Goal: Task Accomplishment & Management: Use online tool/utility

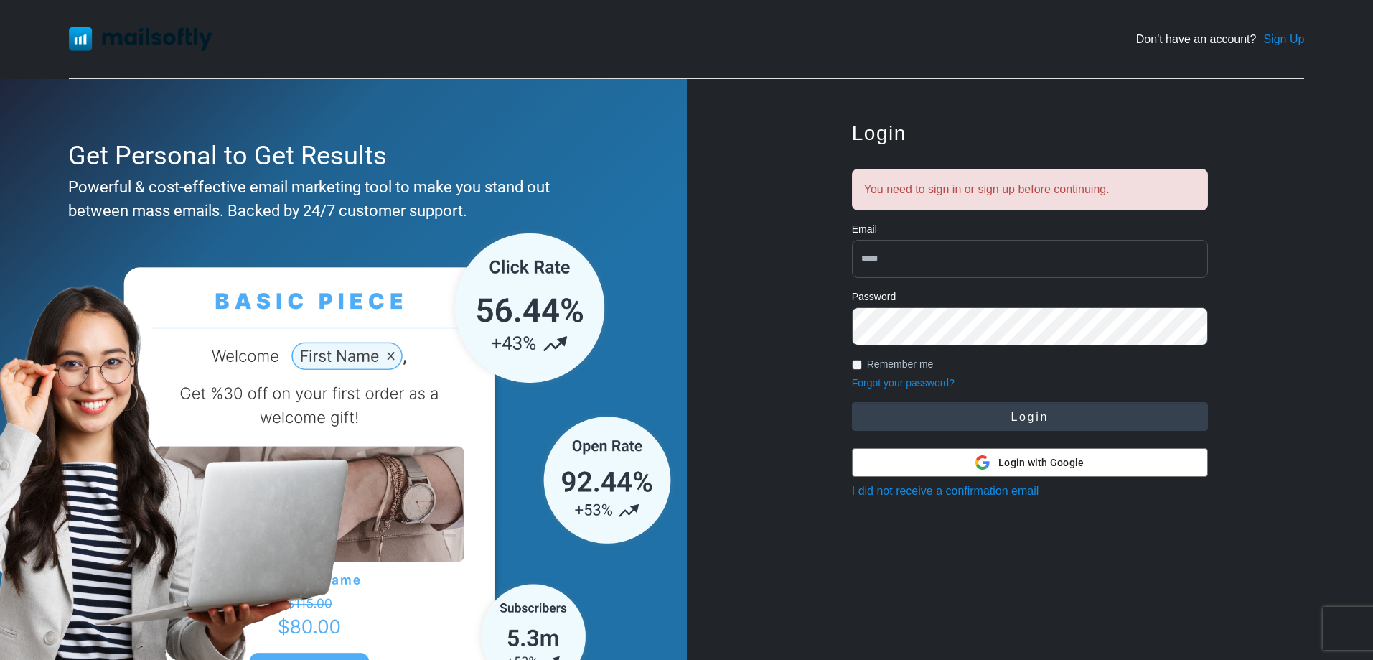
type input "**********"
click at [1037, 414] on button "Login" at bounding box center [1030, 416] width 356 height 29
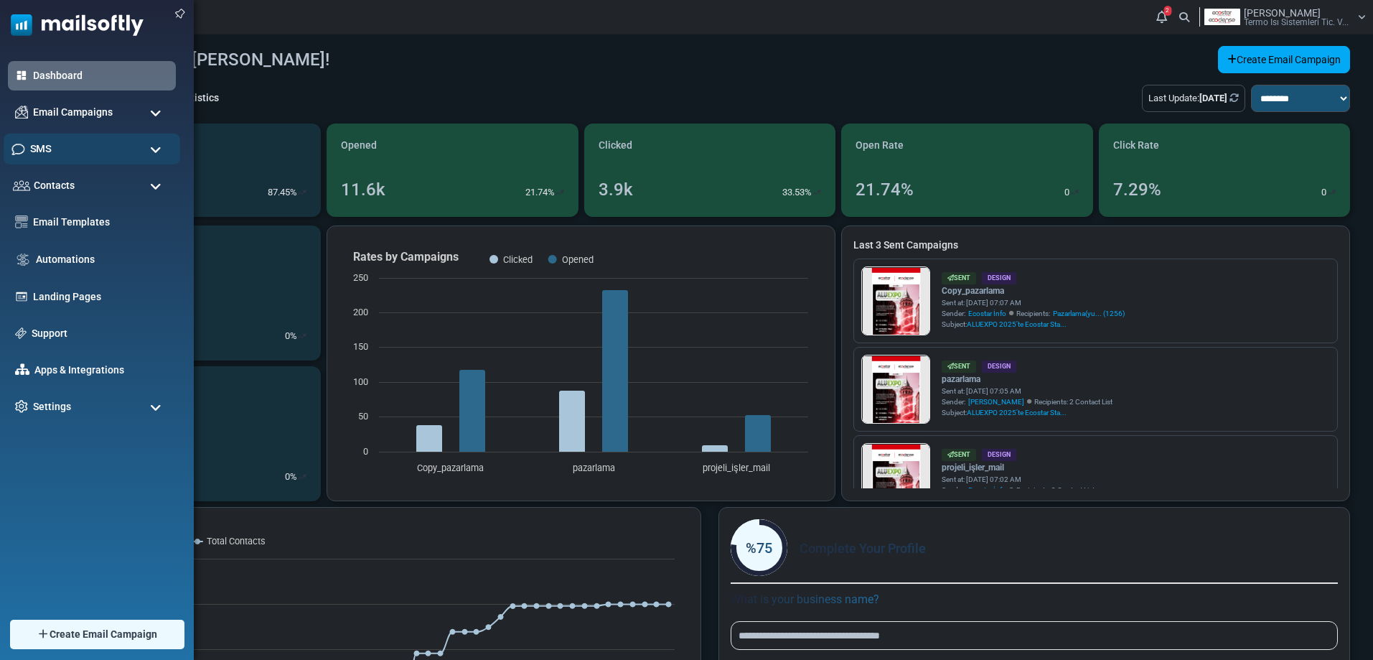
click at [87, 154] on div "SMS" at bounding box center [92, 149] width 177 height 31
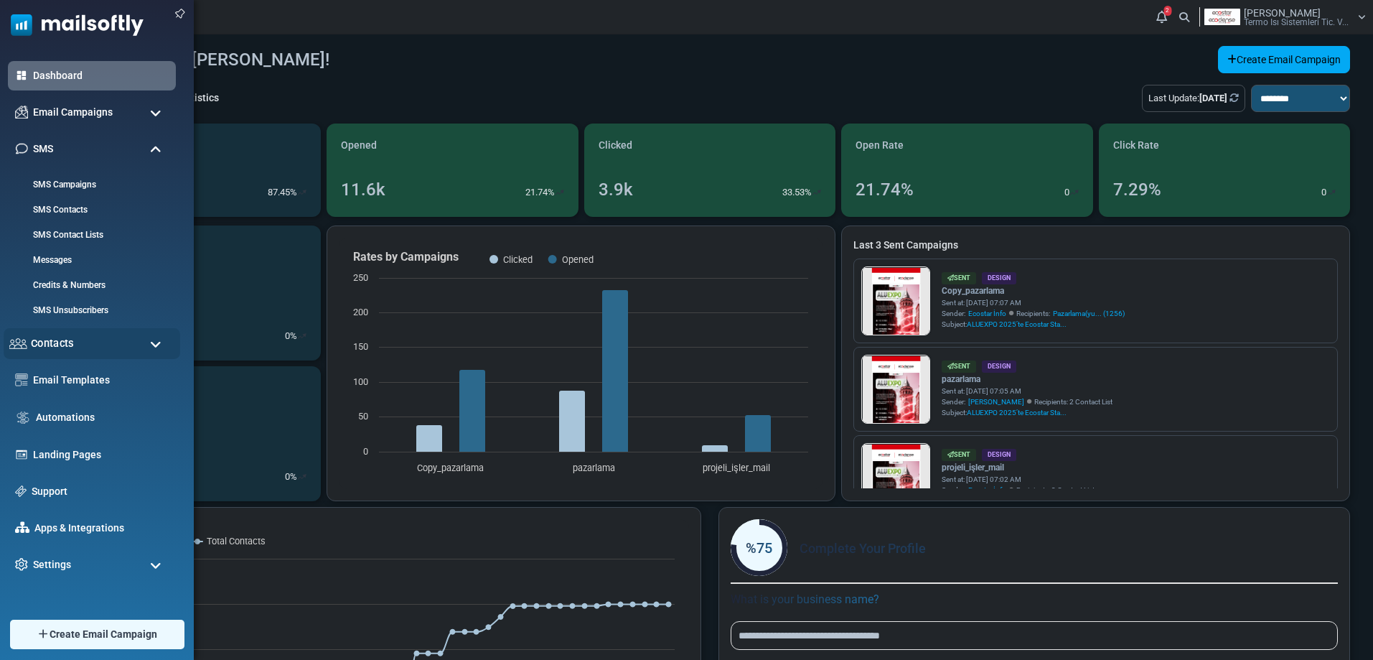
click at [102, 335] on div "Contacts" at bounding box center [92, 343] width 177 height 31
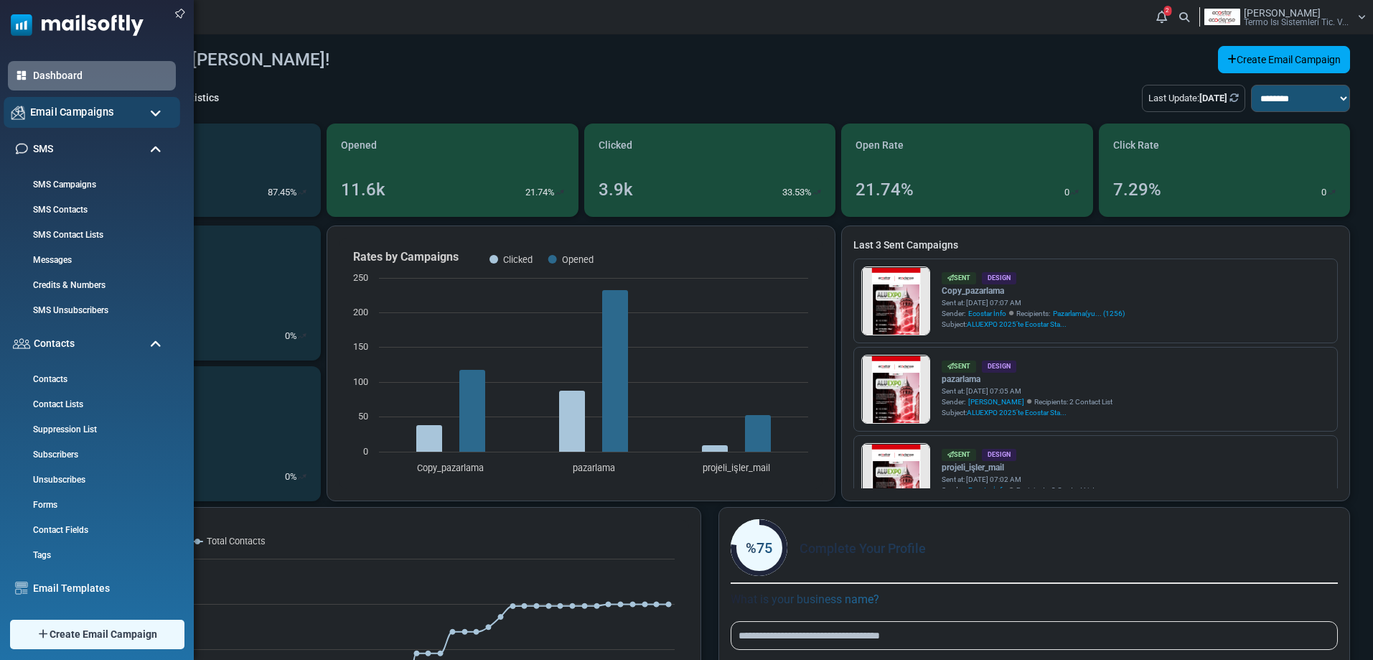
click at [112, 114] on div "Email Campaigns" at bounding box center [92, 112] width 177 height 31
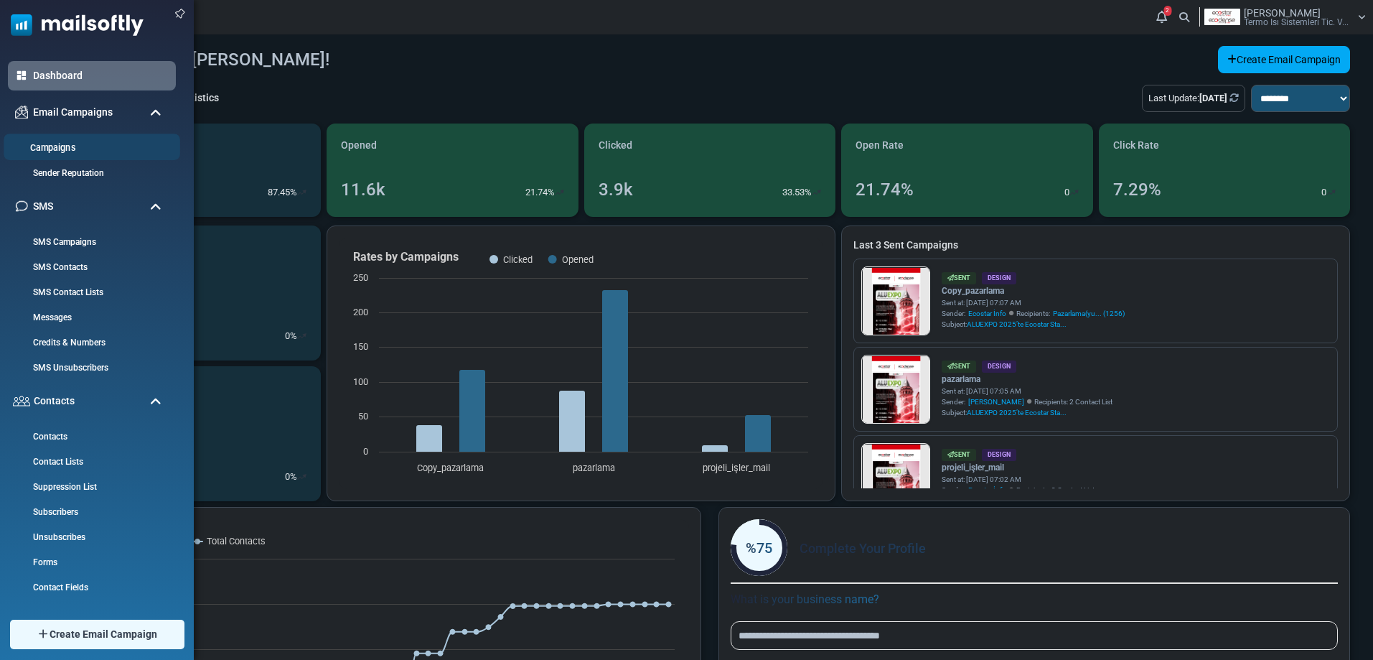
click at [89, 147] on link "Campaigns" at bounding box center [90, 148] width 172 height 14
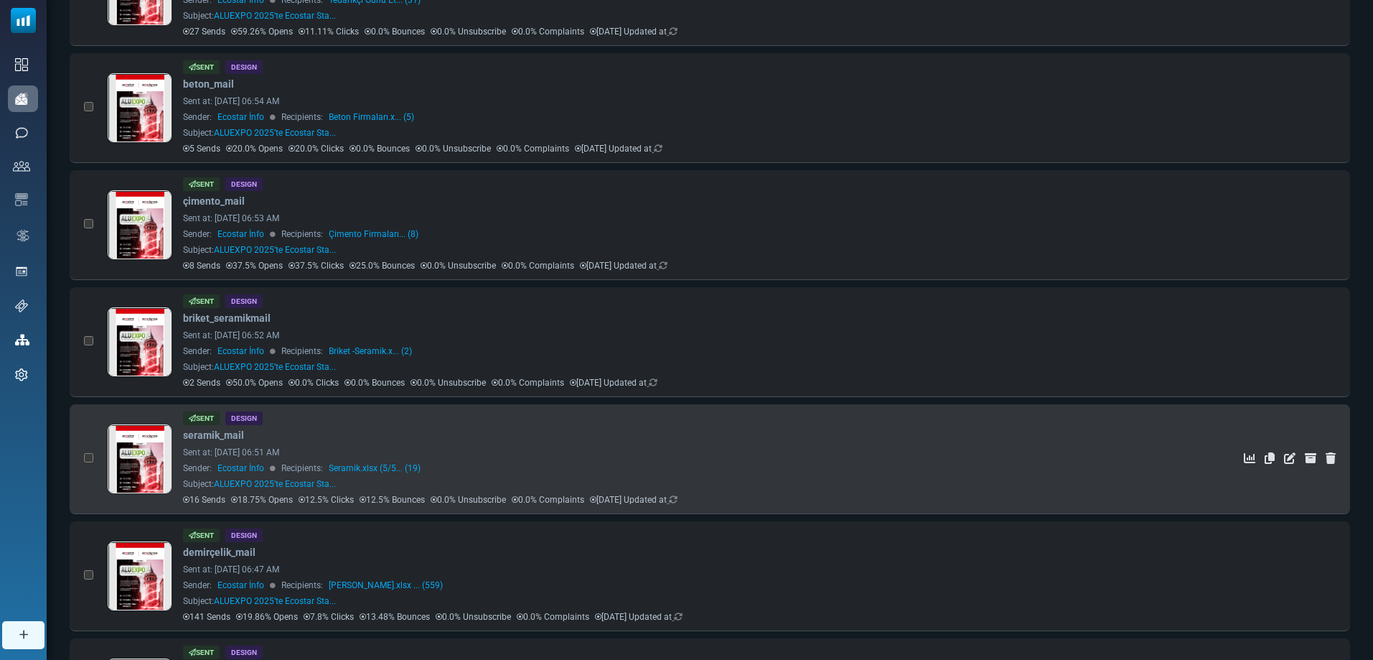
scroll to position [789, 0]
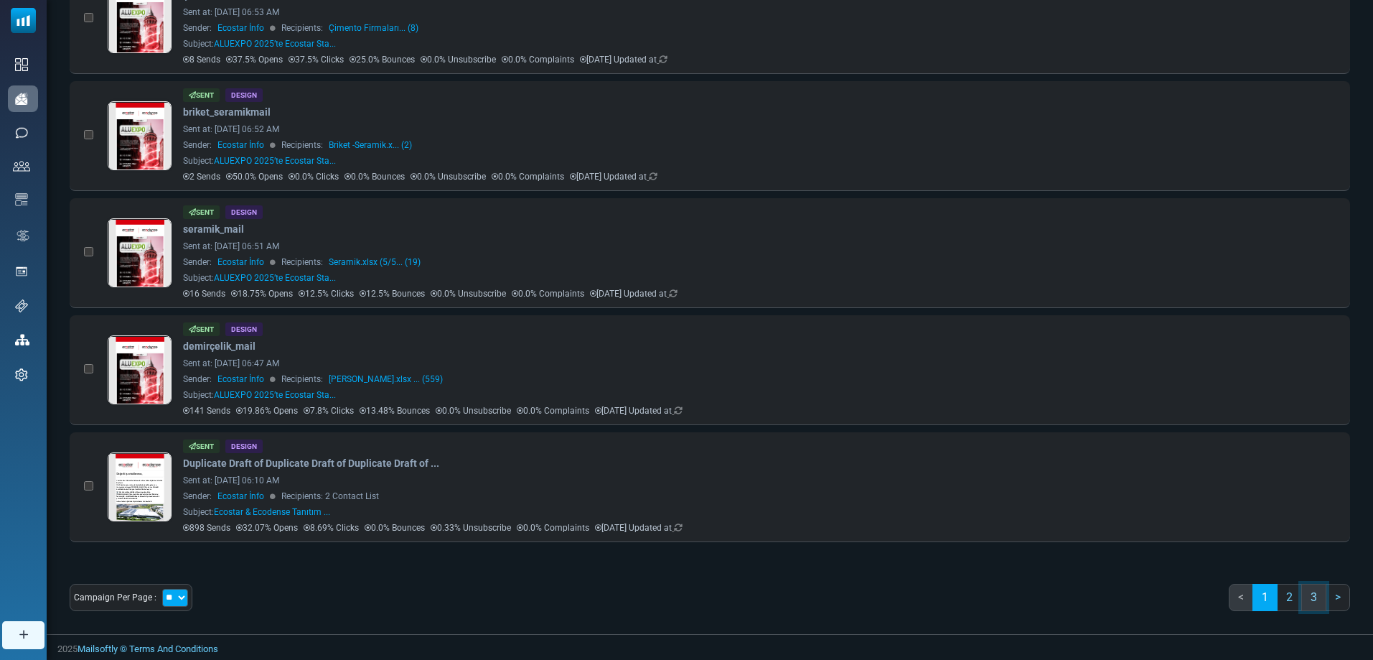
click at [1317, 601] on link "3" at bounding box center [1314, 597] width 25 height 27
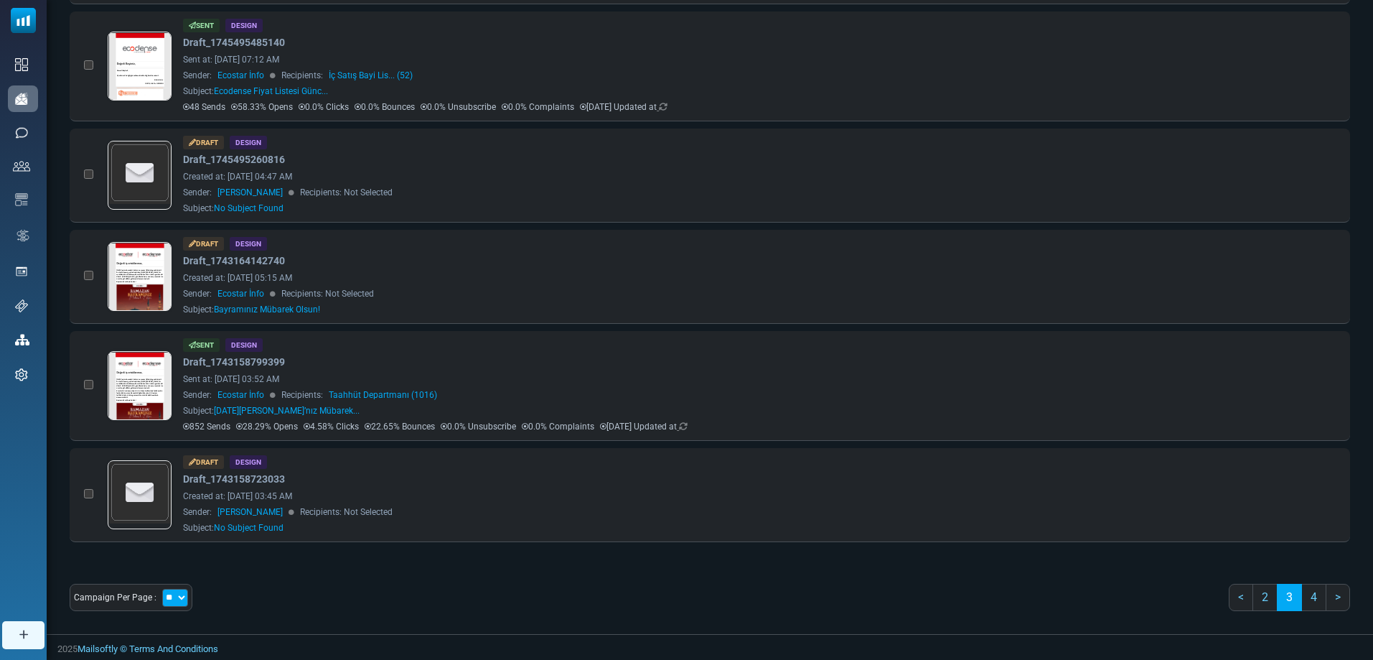
scroll to position [0, 0]
click at [1320, 587] on link "4" at bounding box center [1314, 597] width 25 height 27
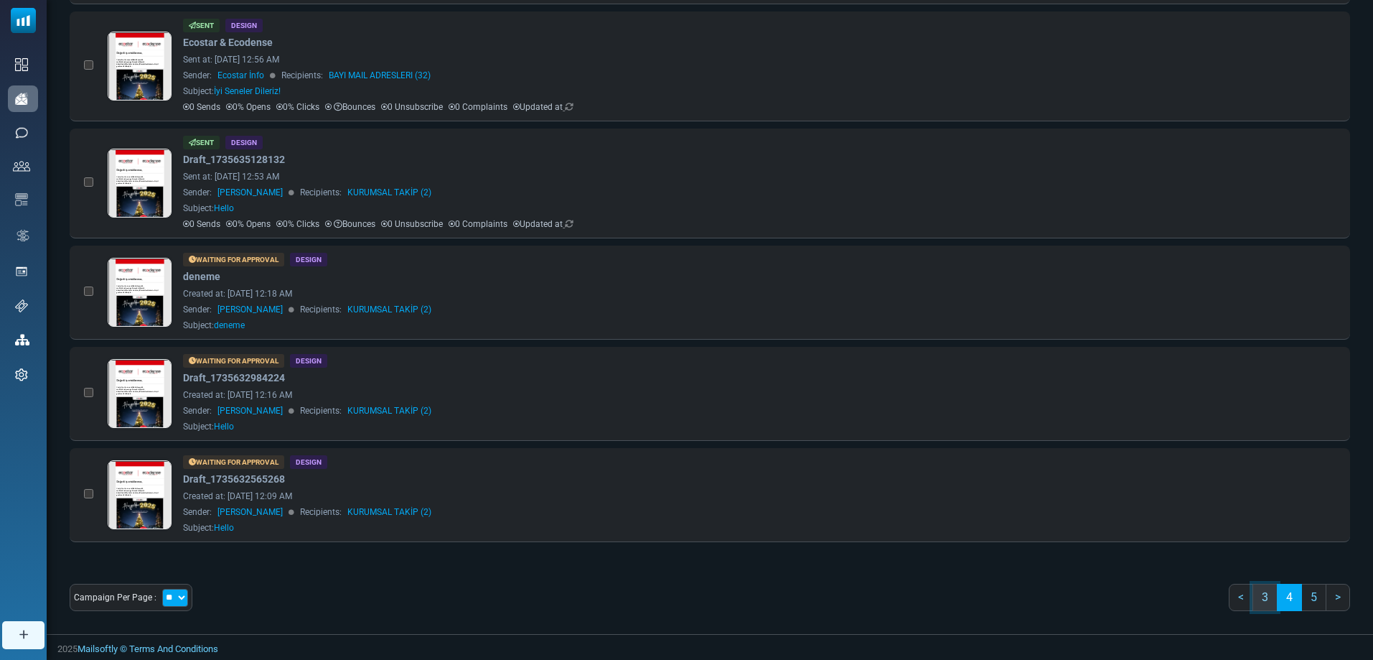
click at [1271, 596] on link "3" at bounding box center [1265, 597] width 25 height 27
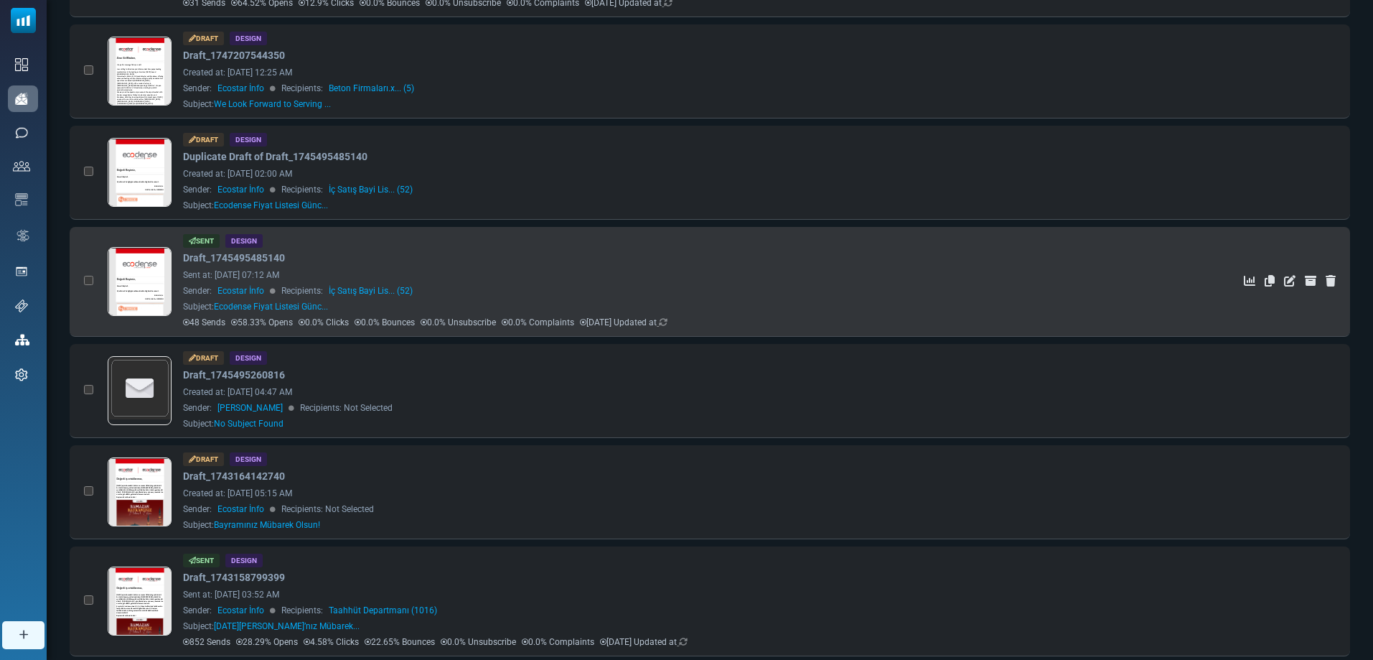
click at [450, 279] on div "Sent at: April 24, 2025 at 07:12 AM" at bounding box center [663, 275] width 961 height 13
click at [157, 282] on link at bounding box center [139, 322] width 63 height 148
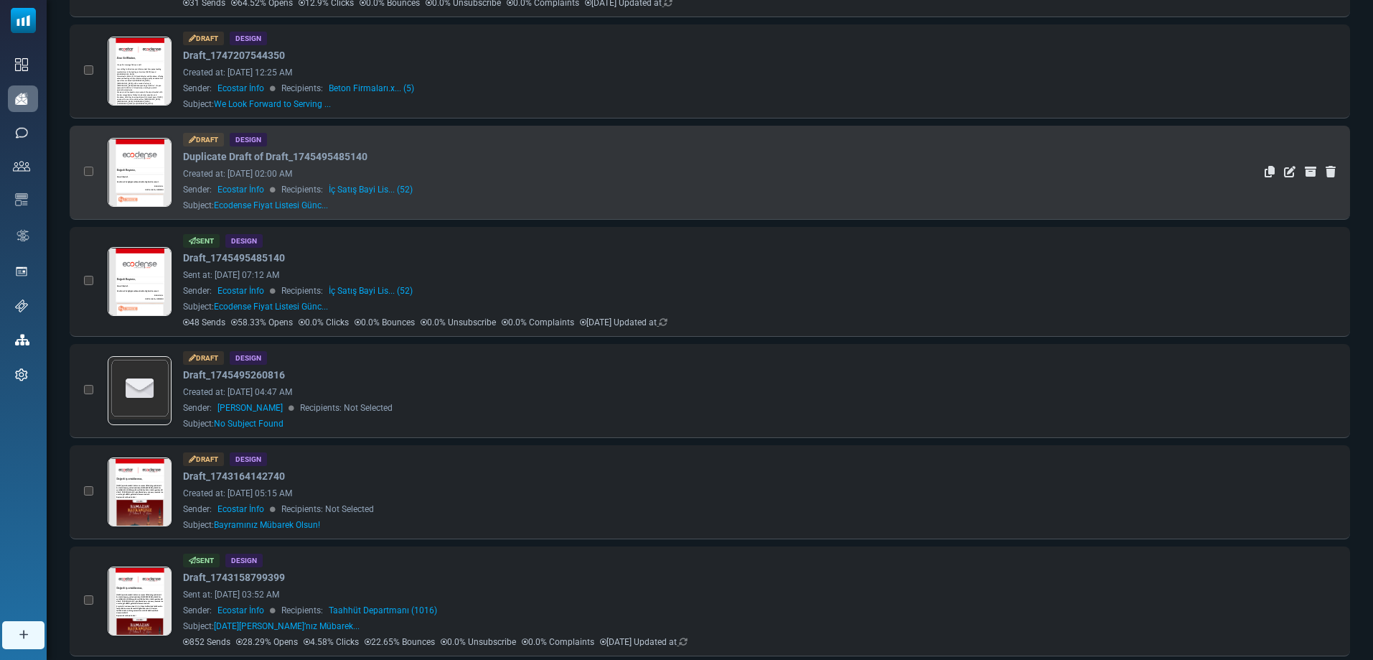
click at [143, 165] on link at bounding box center [139, 213] width 63 height 148
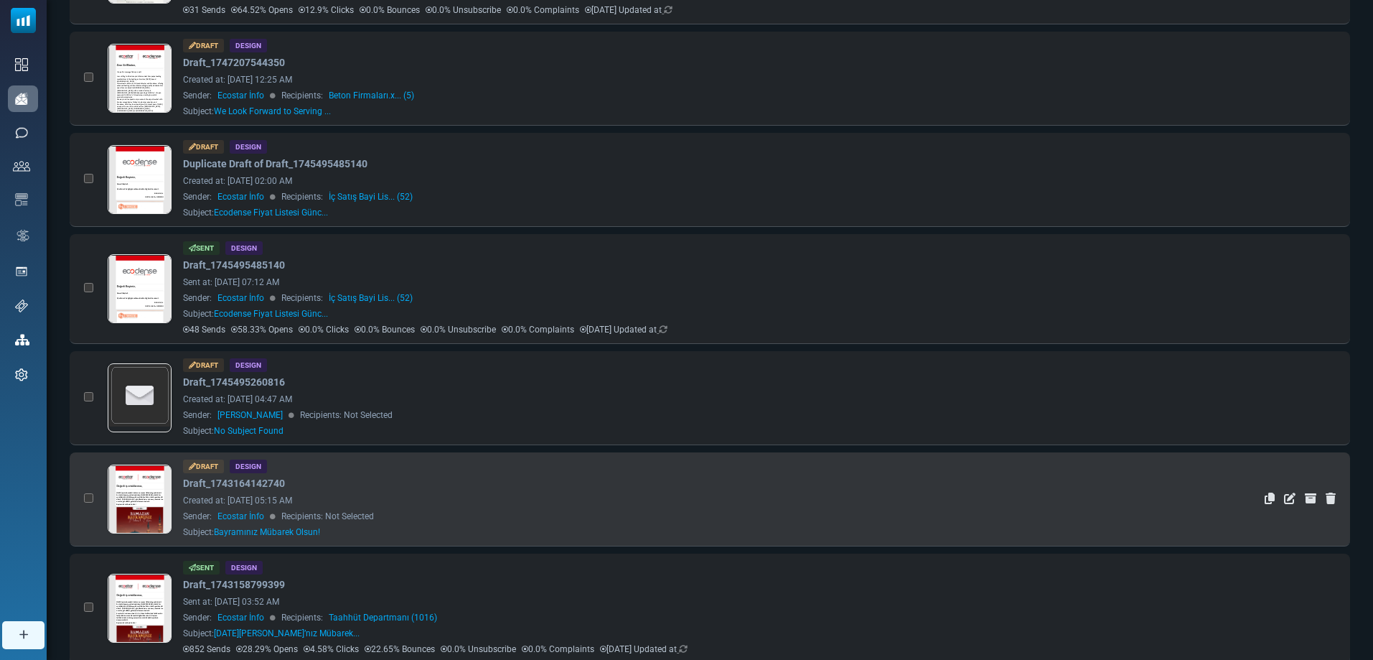
scroll to position [503, 0]
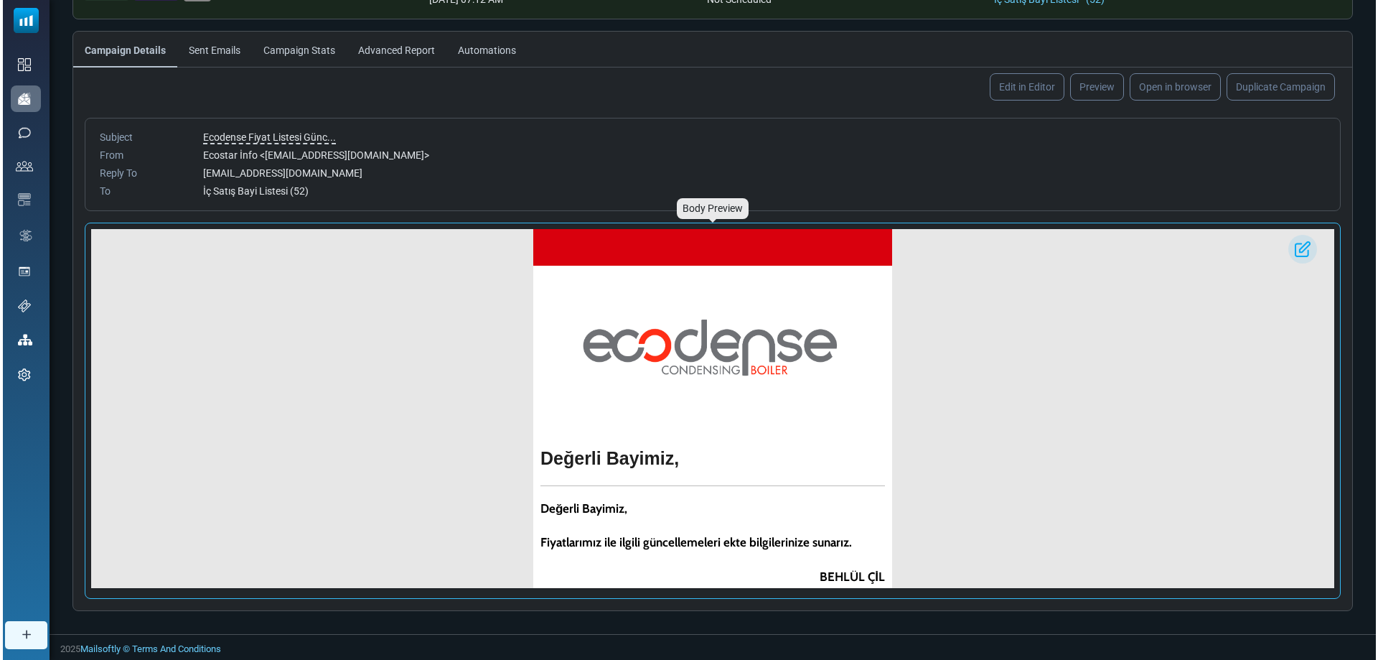
scroll to position [70, 0]
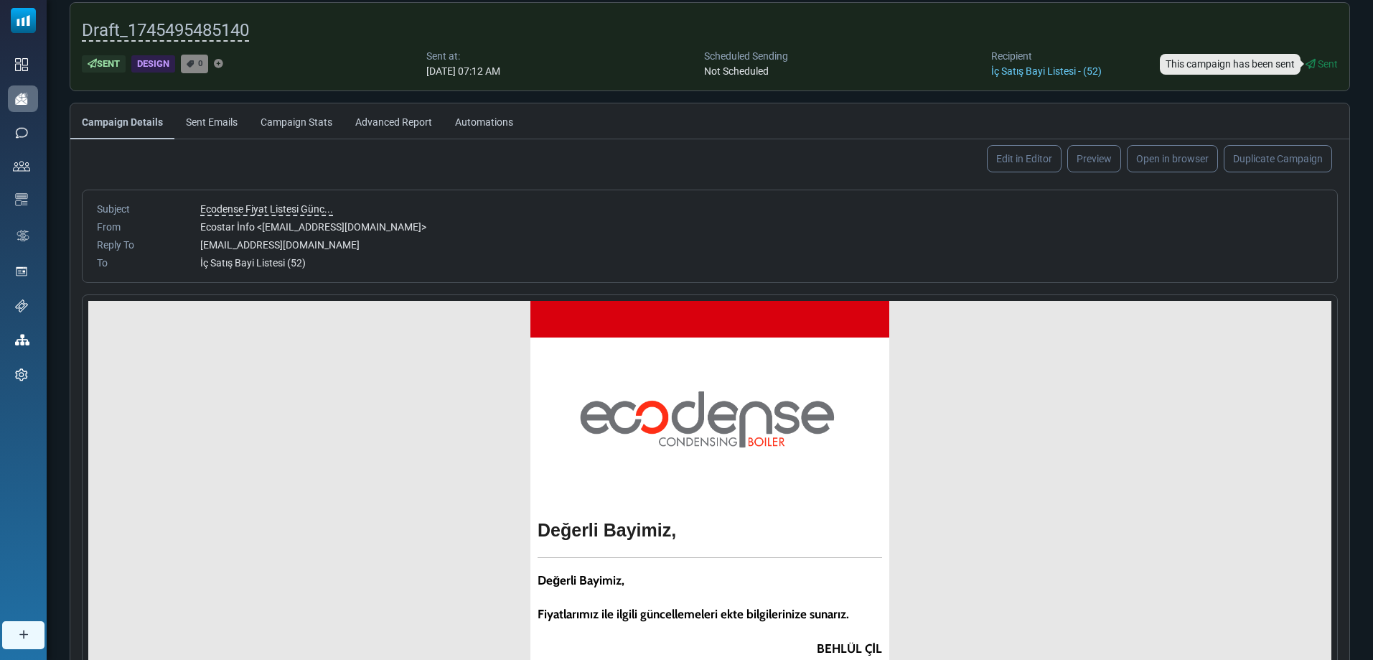
click at [1308, 67] on icon at bounding box center [1311, 64] width 10 height 10
click at [1119, 159] on link "Preview" at bounding box center [1094, 158] width 57 height 29
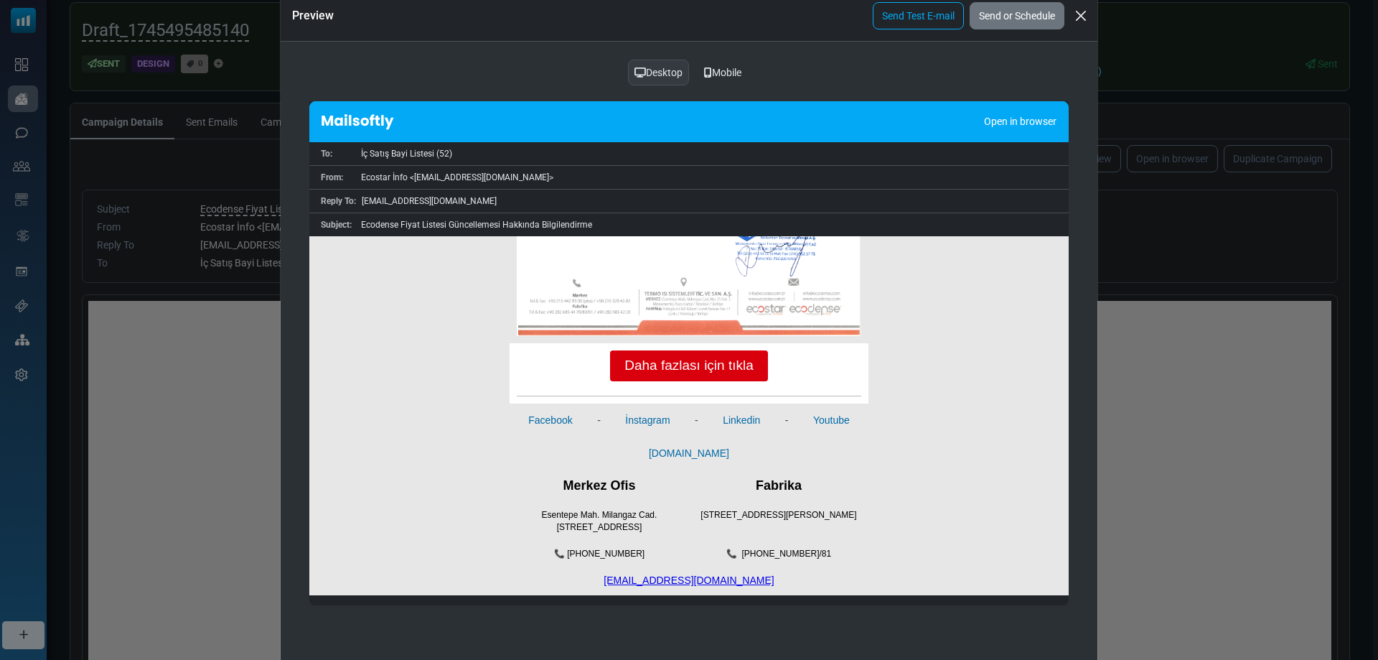
scroll to position [60, 0]
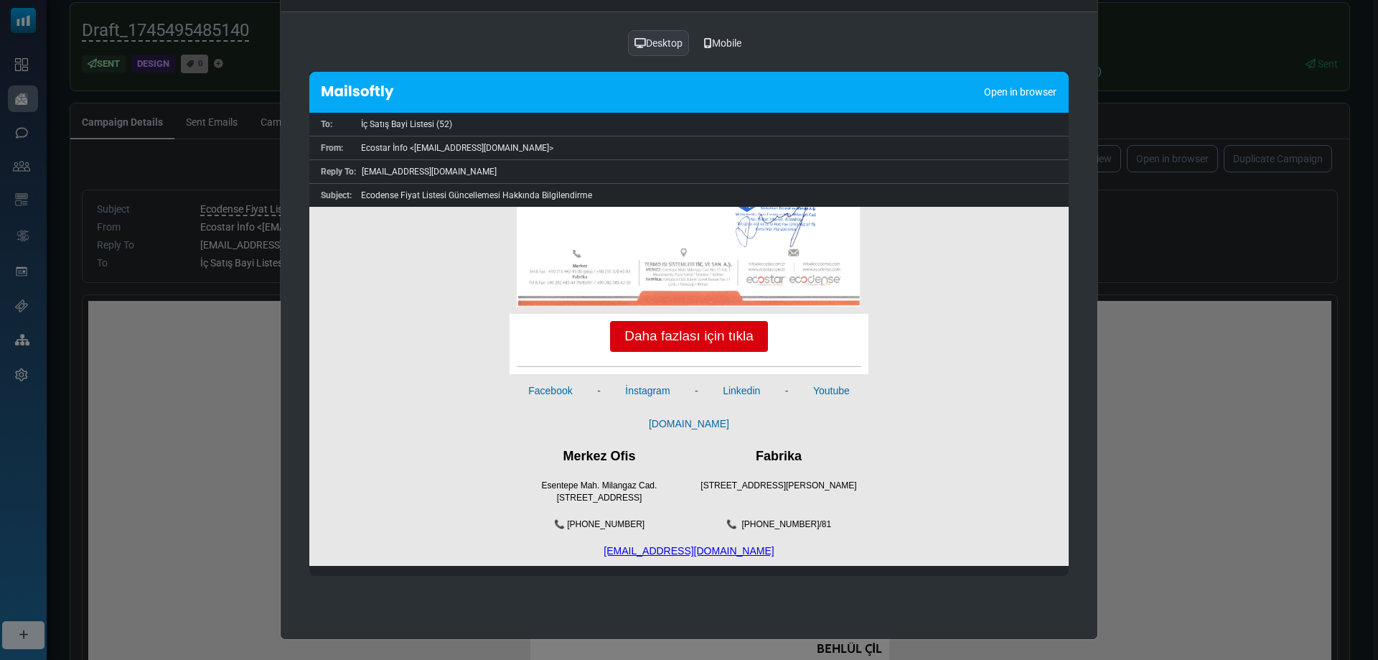
click at [1136, 108] on div "Preview Send Test E-mail Send or Schedule Desktop Mobile Open in browser To: İç…" at bounding box center [689, 330] width 1378 height 660
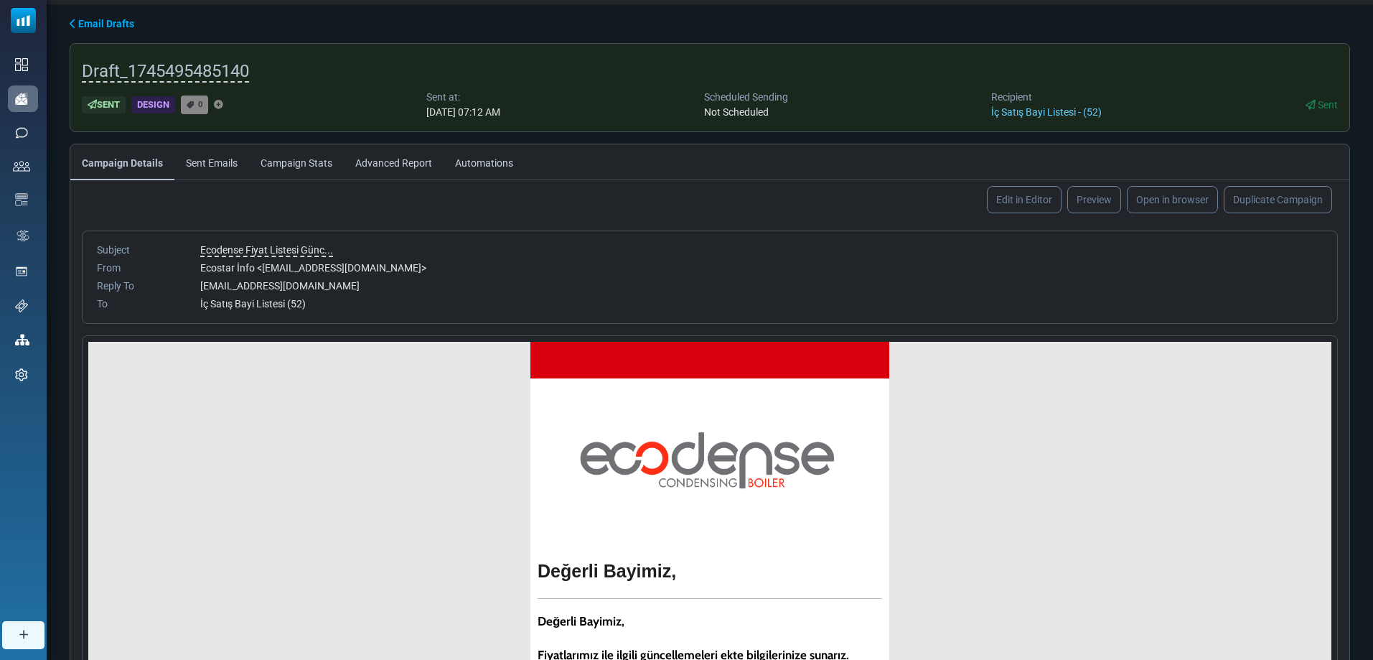
scroll to position [0, 0]
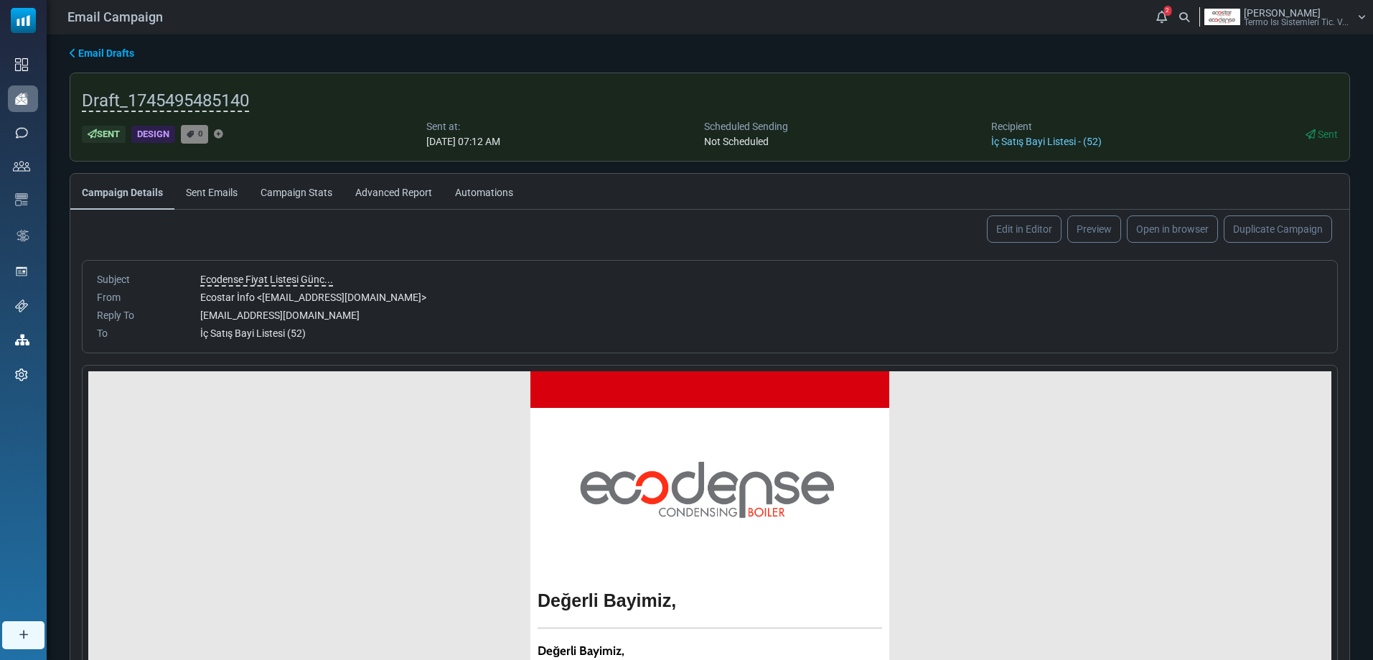
click at [303, 195] on link "Campaign Stats" at bounding box center [296, 192] width 95 height 36
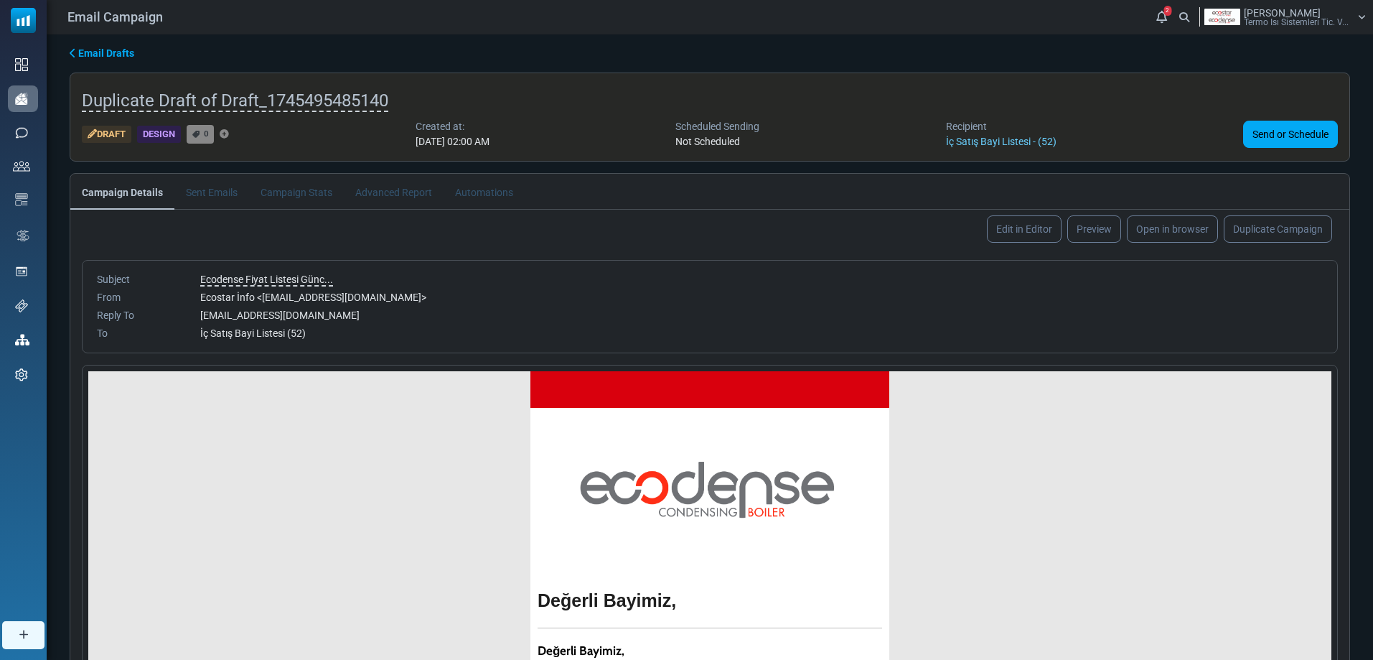
click at [468, 188] on li "Automations" at bounding box center [484, 191] width 81 height 35
drag, startPoint x: 388, startPoint y: 190, endPoint x: 283, endPoint y: 185, distance: 105.7
click at [382, 190] on li "Advanced Report" at bounding box center [394, 191] width 100 height 35
click at [200, 192] on li "Sent Emails" at bounding box center [211, 191] width 75 height 35
click at [308, 300] on div "Ecostar İnfo < info@ecostar.com.tr >" at bounding box center [761, 297] width 1123 height 15
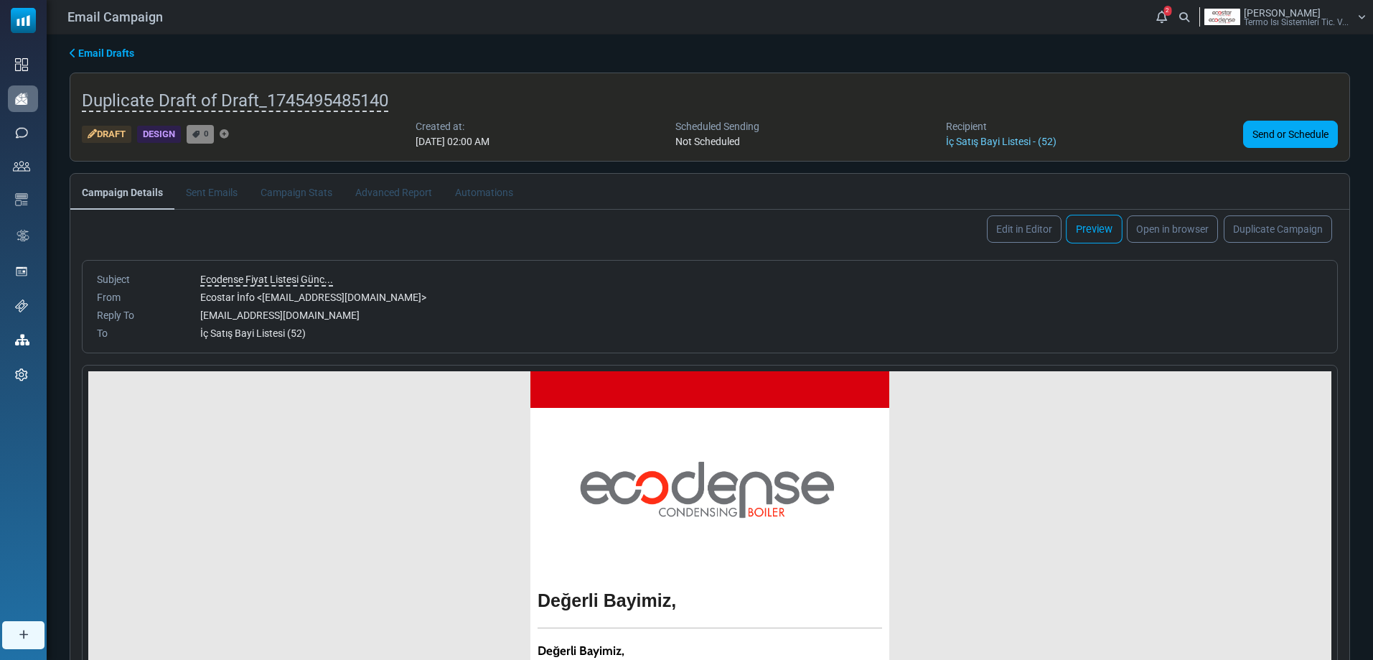
click at [1114, 230] on link "Preview" at bounding box center [1094, 229] width 57 height 29
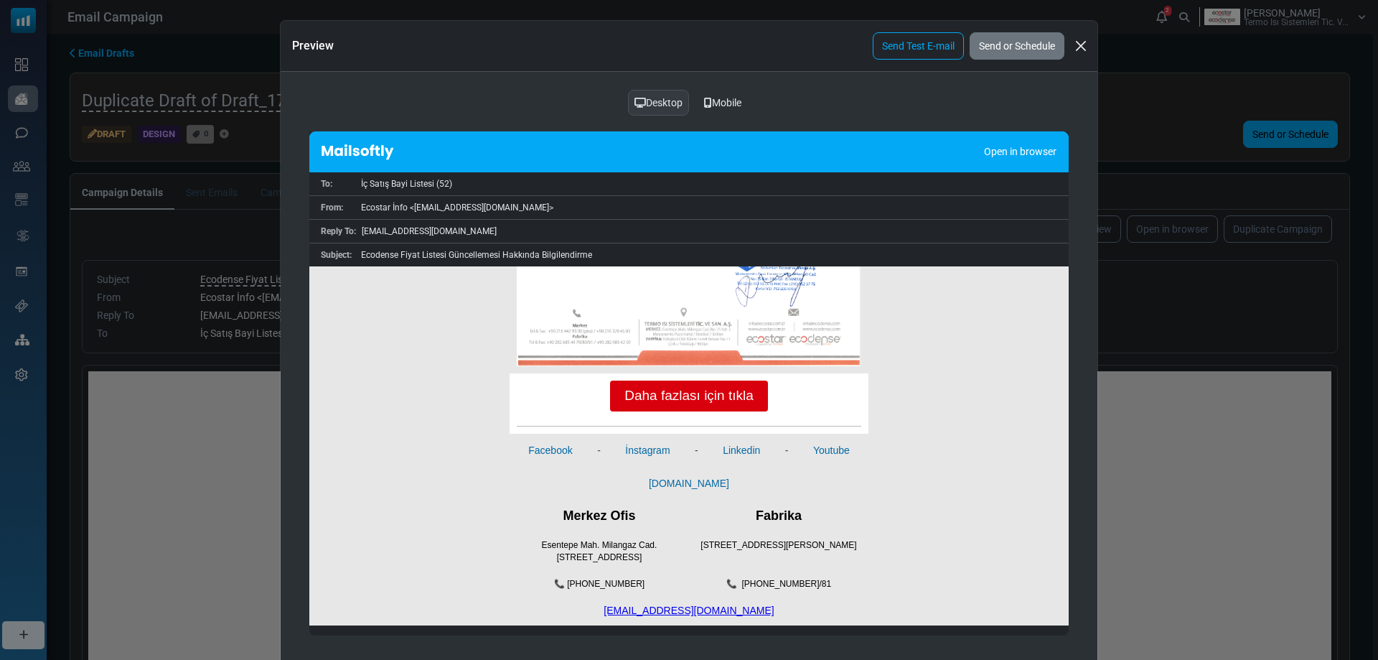
scroll to position [60, 0]
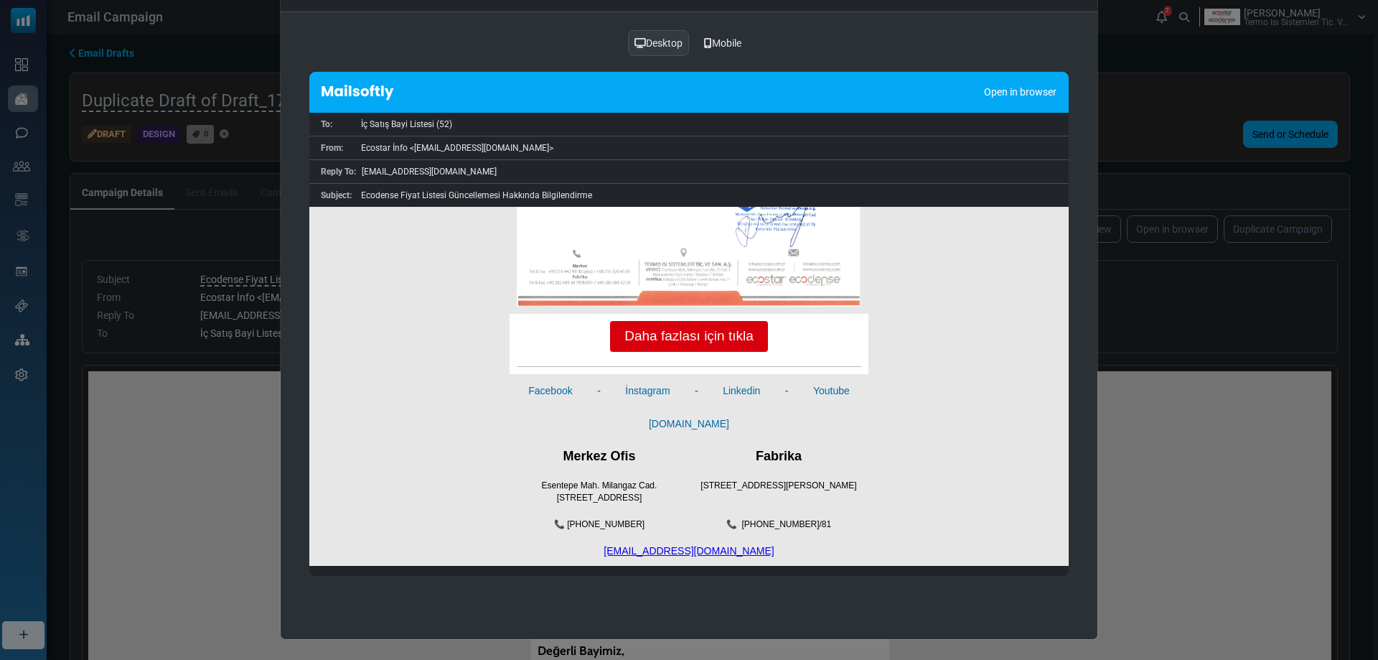
click at [1111, 125] on div "Preview Send Test E-mail Send or Schedule Desktop Mobile Open in browser To: İç…" at bounding box center [689, 330] width 1378 height 660
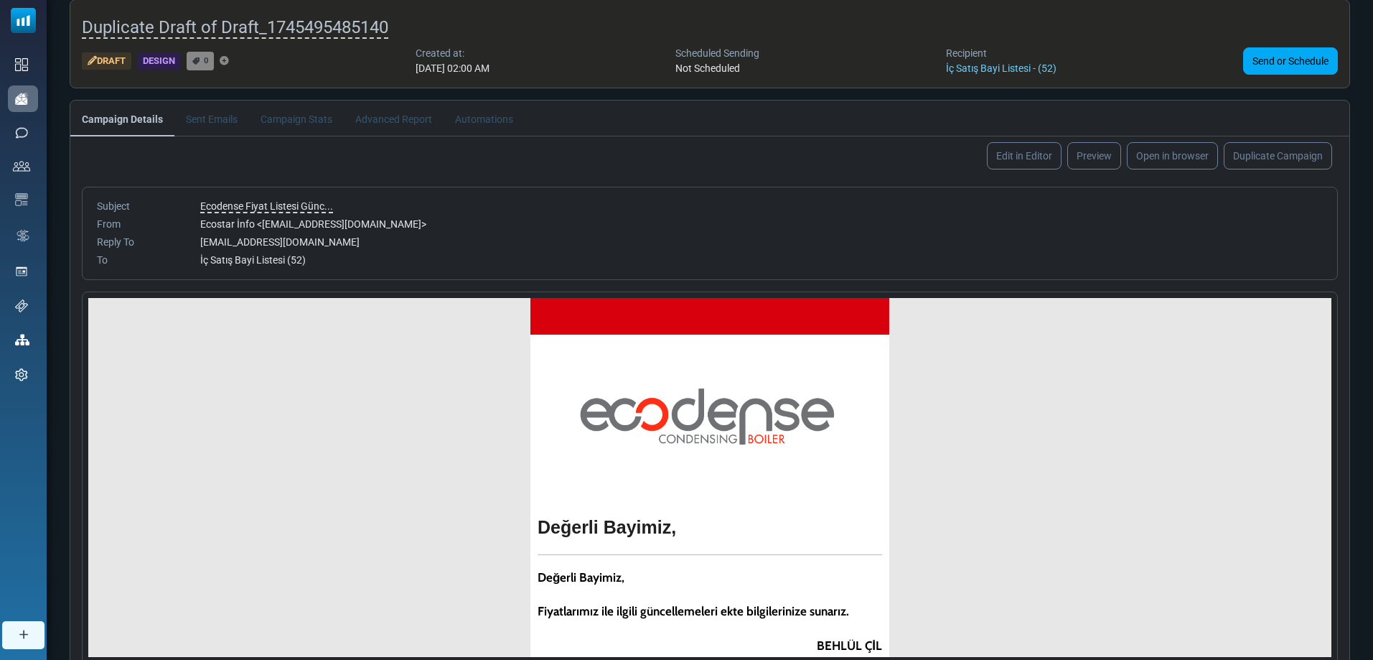
scroll to position [142, 0]
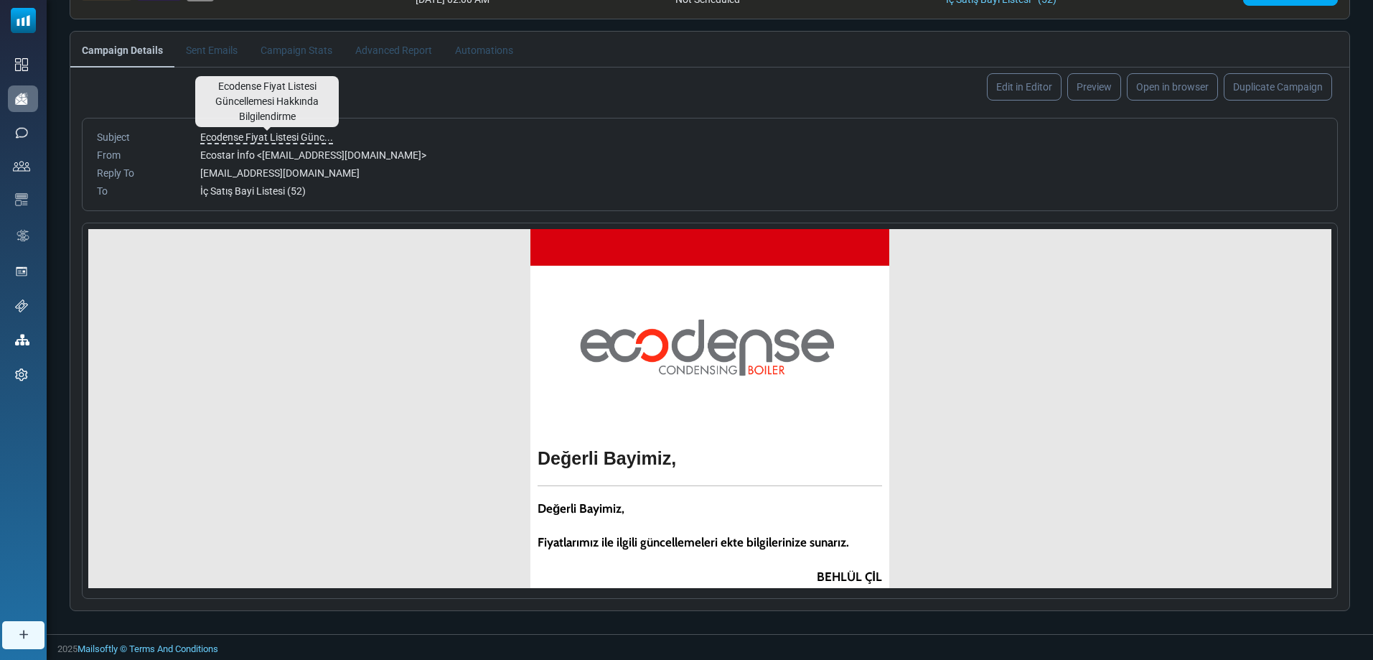
click at [283, 131] on span "Ecodense Fiyat Listesi Günc..." at bounding box center [266, 137] width 133 height 13
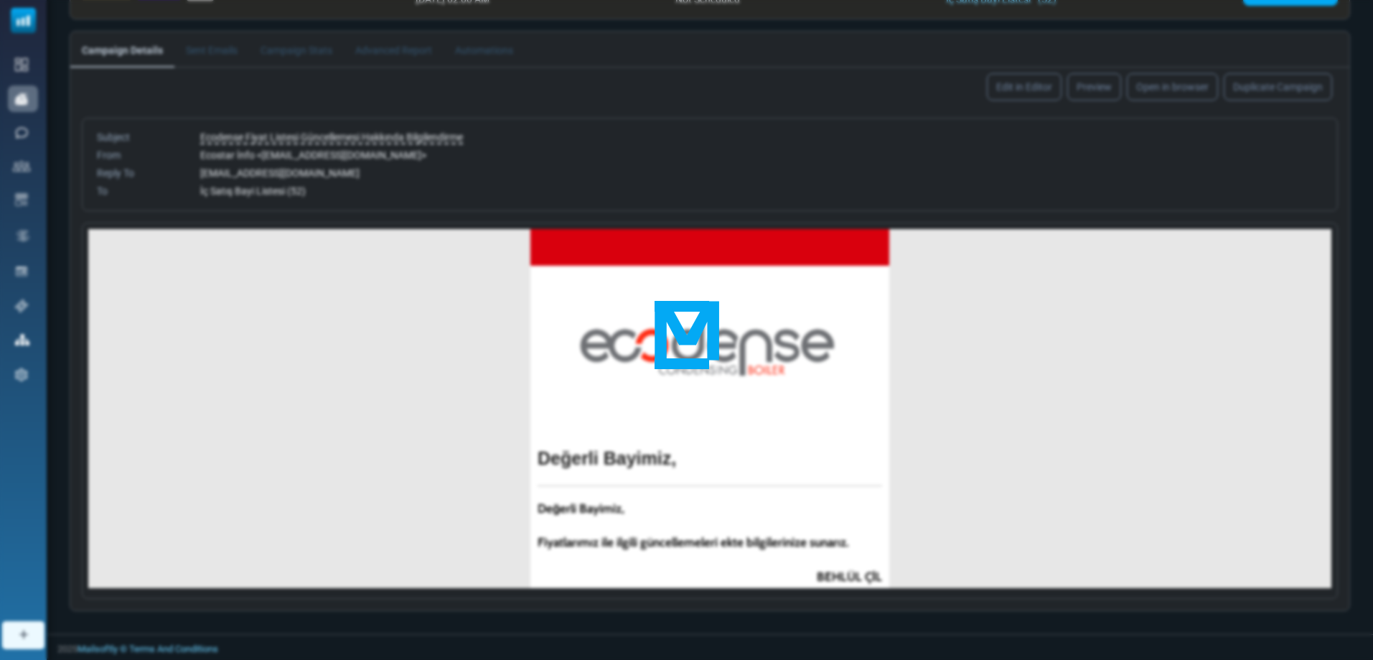
click at [599, 84] on body "Email Campaign 2 Notifications Anıl Kaan Demir Termo Isı Sistemleri Tic. V... P…" at bounding box center [686, 259] width 1373 height 802
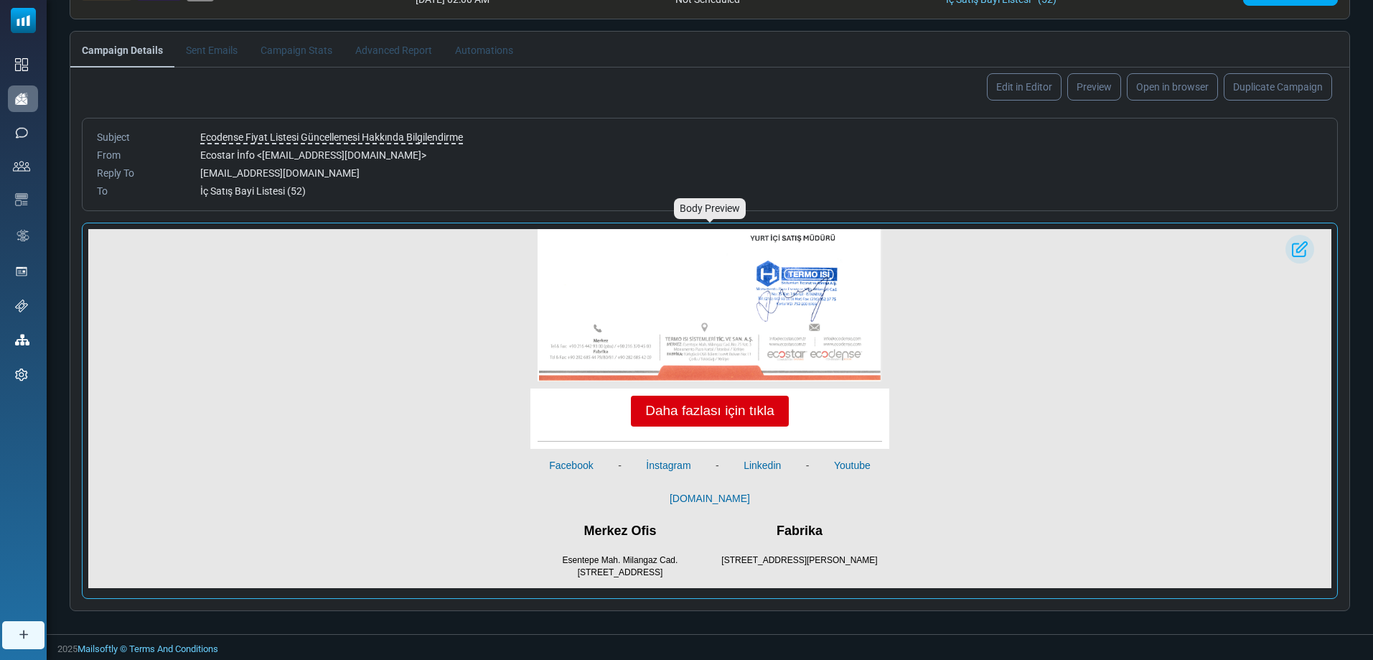
scroll to position [800, 0]
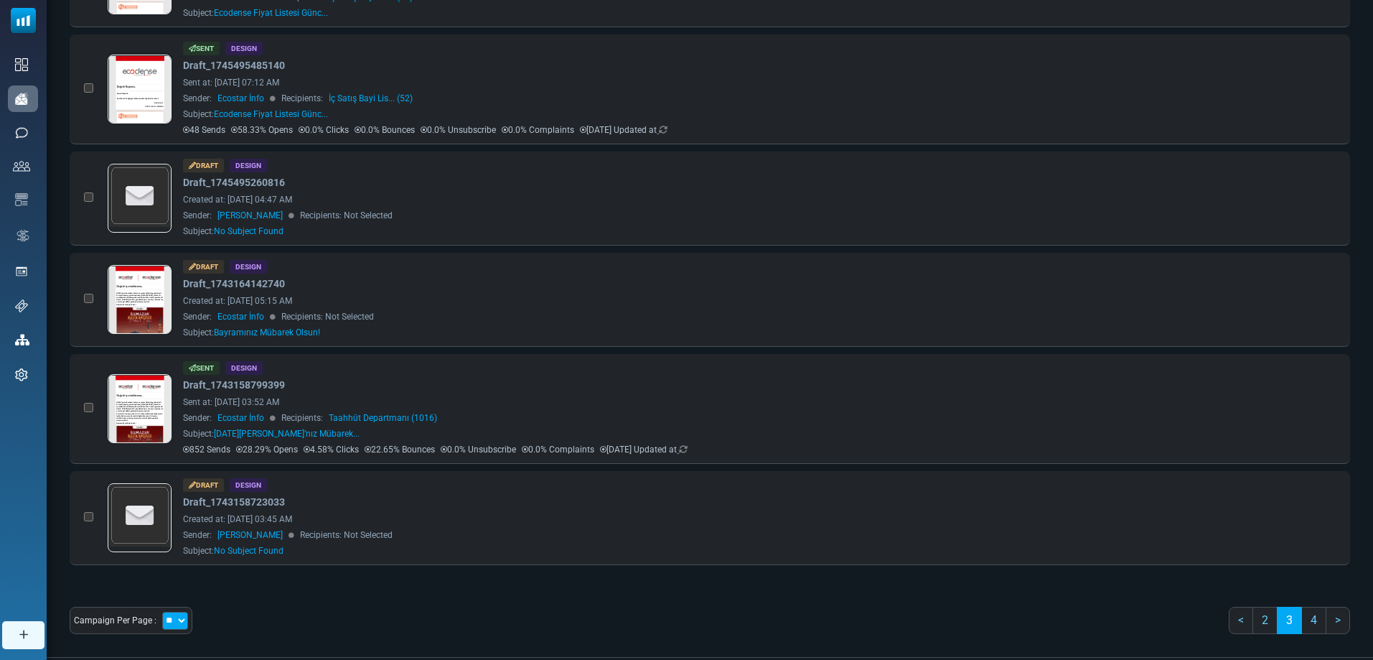
scroll to position [710, 0]
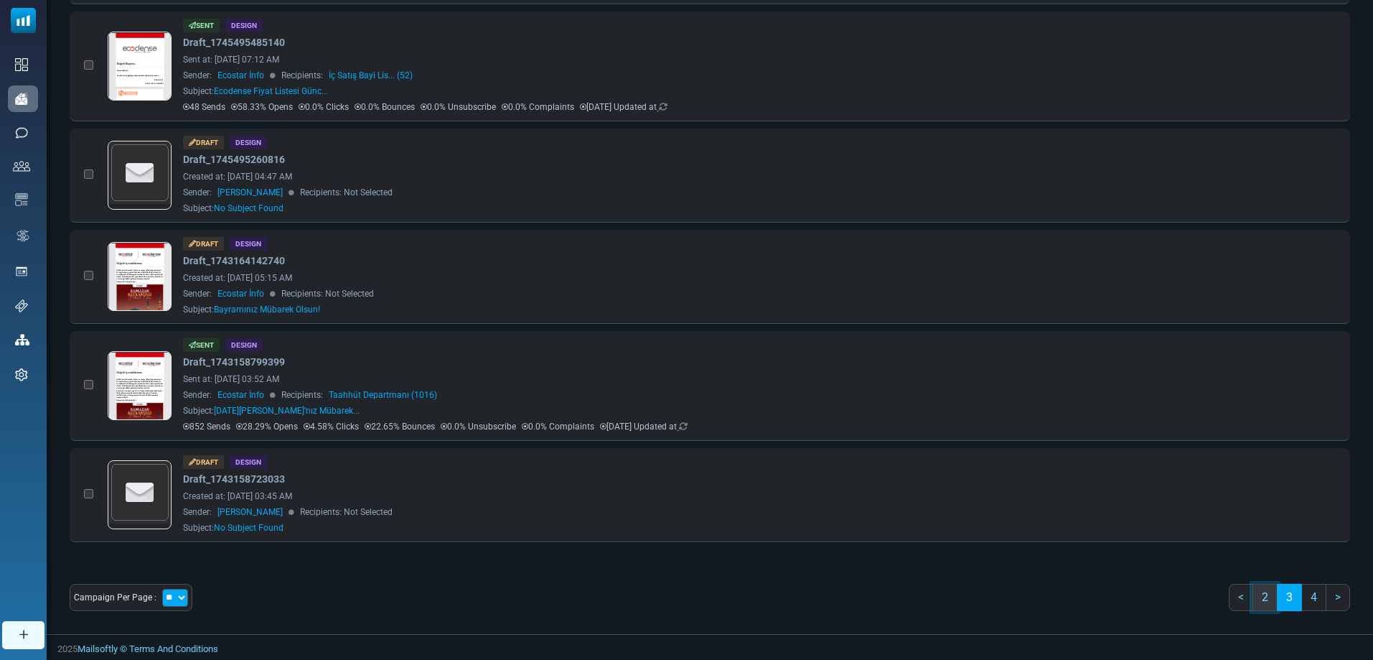
click at [1265, 592] on link "2" at bounding box center [1265, 597] width 25 height 27
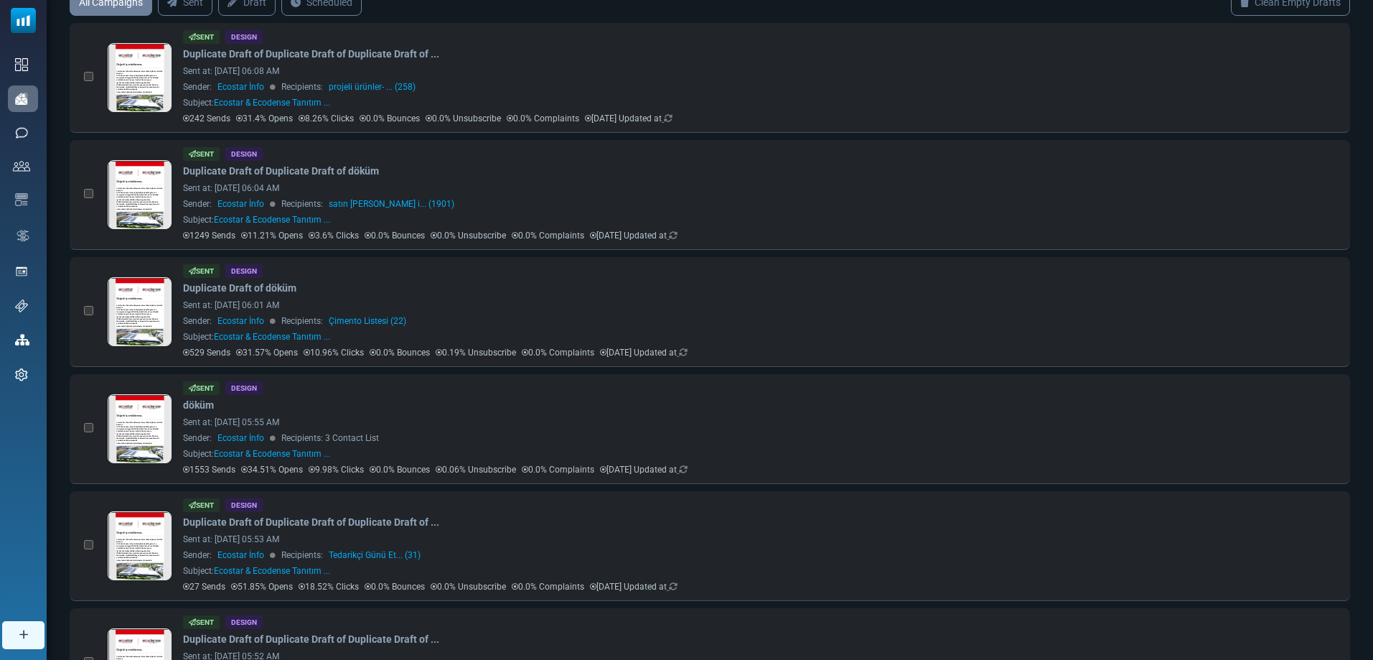
scroll to position [136, 0]
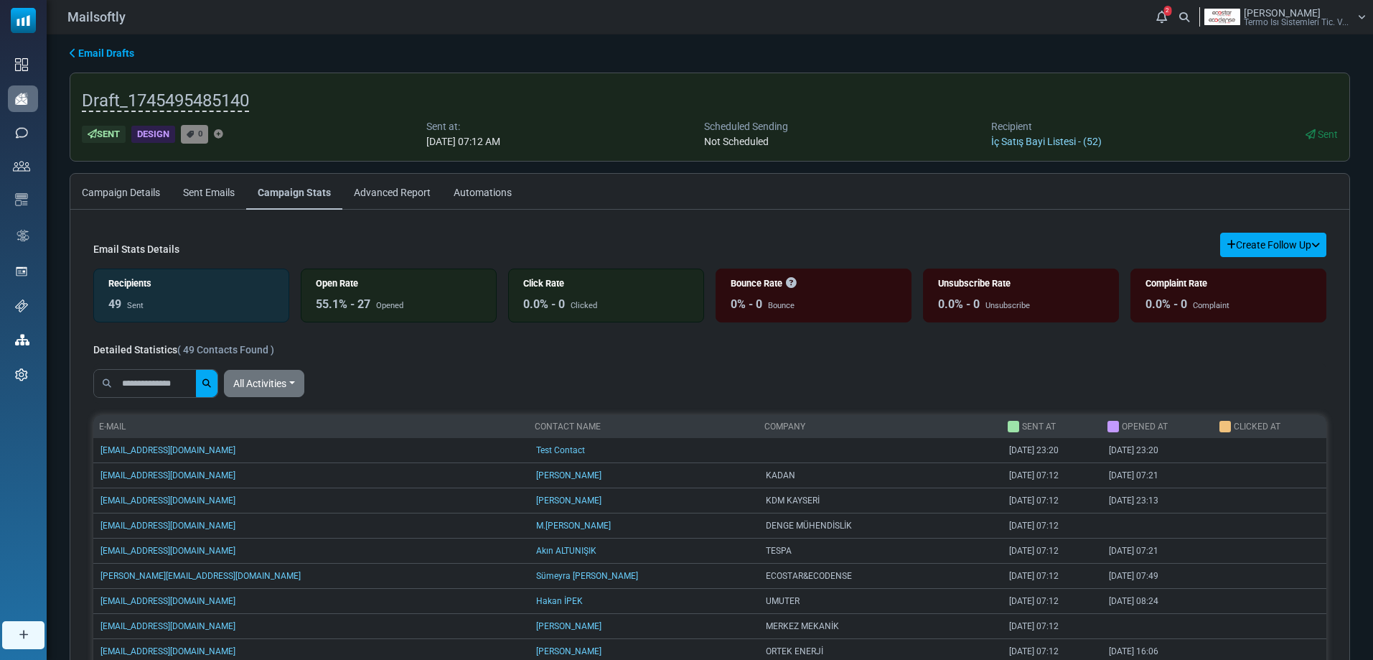
click at [1014, 141] on link "İç Satış Bayi Listesi - (52)" at bounding box center [1046, 141] width 111 height 11
click at [754, 120] on div "Scheduled Sending" at bounding box center [746, 126] width 84 height 15
click at [141, 187] on link "Campaign Details" at bounding box center [120, 192] width 101 height 36
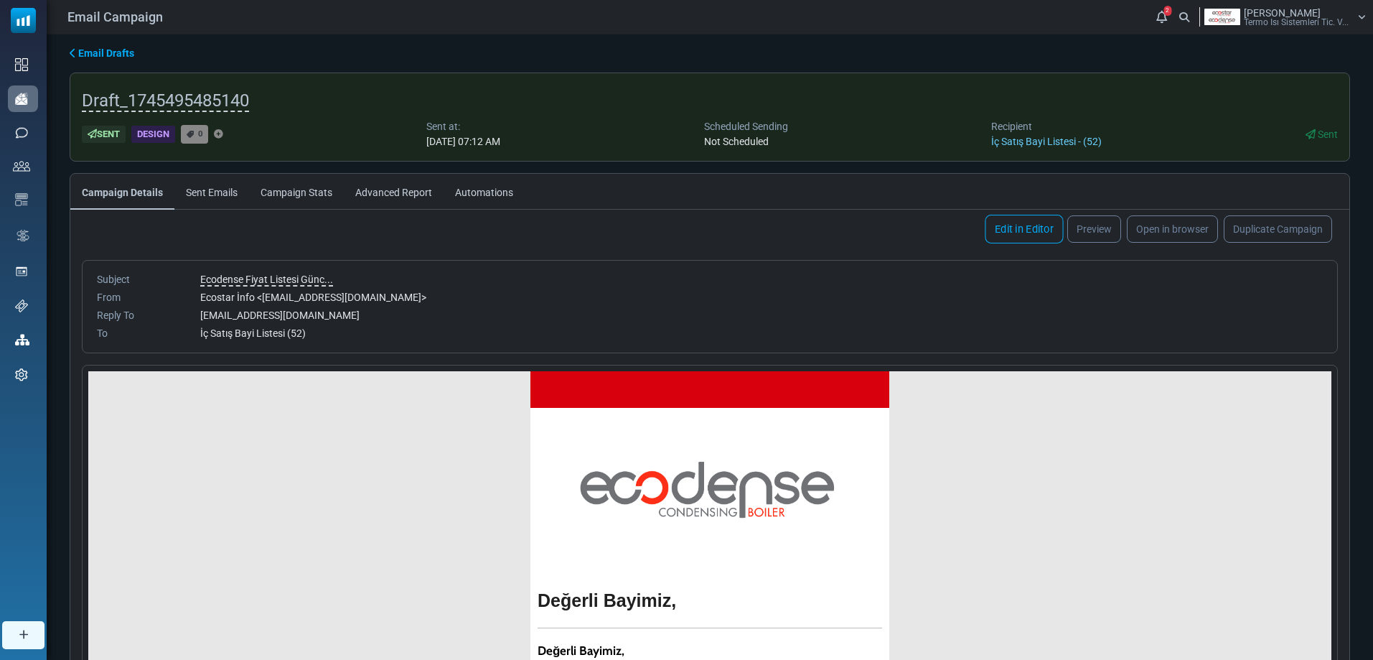
click at [1027, 222] on link "Edit in Editor" at bounding box center [1024, 229] width 78 height 29
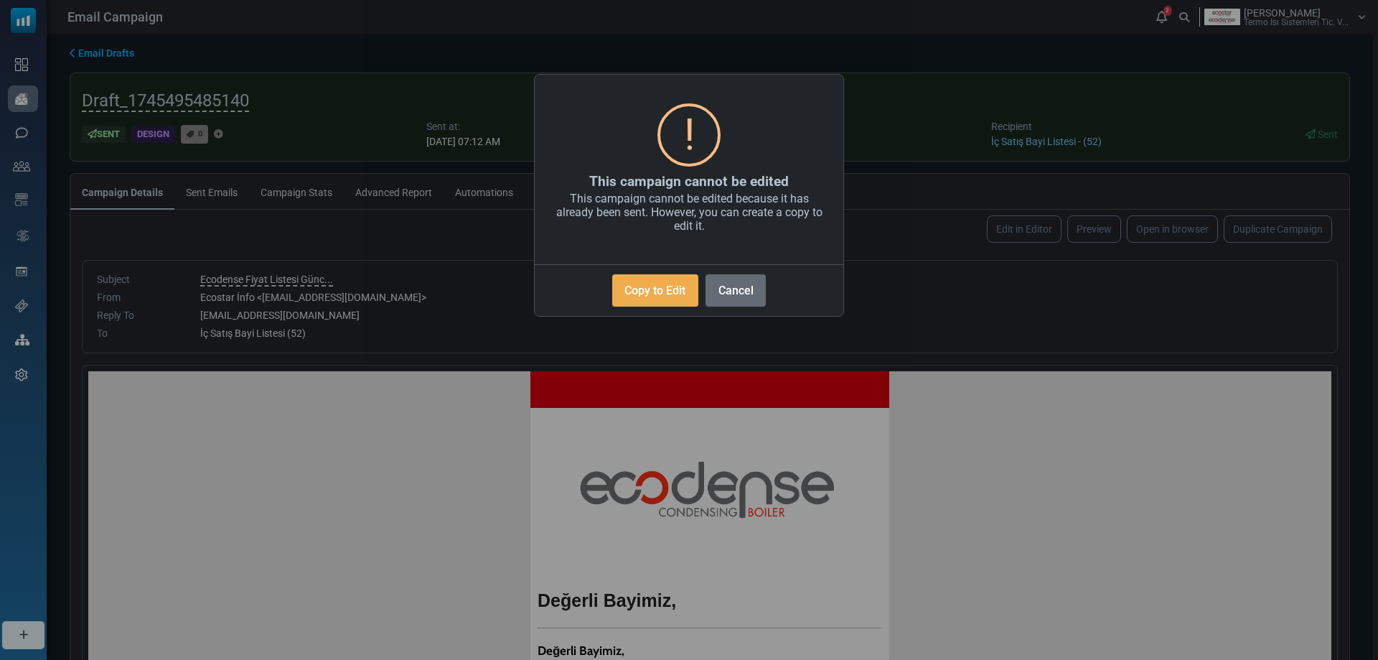
click at [731, 279] on button "Cancel" at bounding box center [736, 290] width 60 height 32
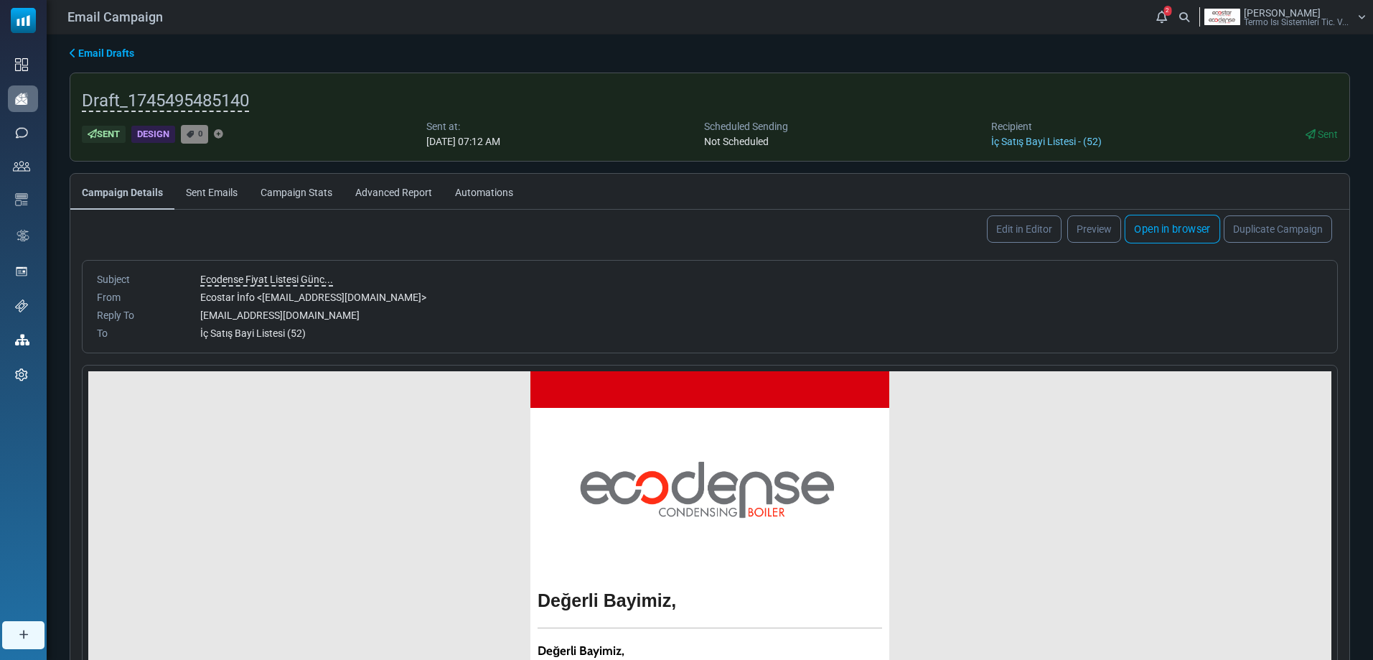
click at [1166, 233] on link "Open in browser" at bounding box center [1172, 229] width 95 height 29
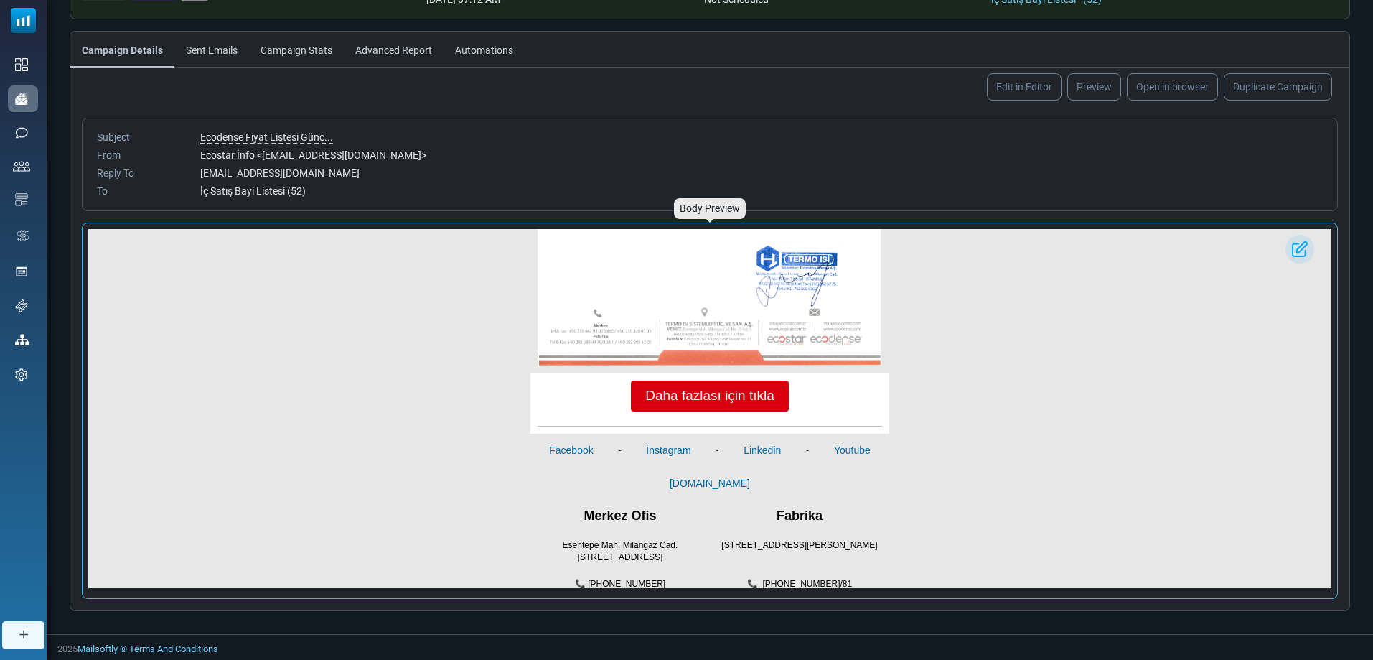
scroll to position [800, 0]
